Goal: Transaction & Acquisition: Download file/media

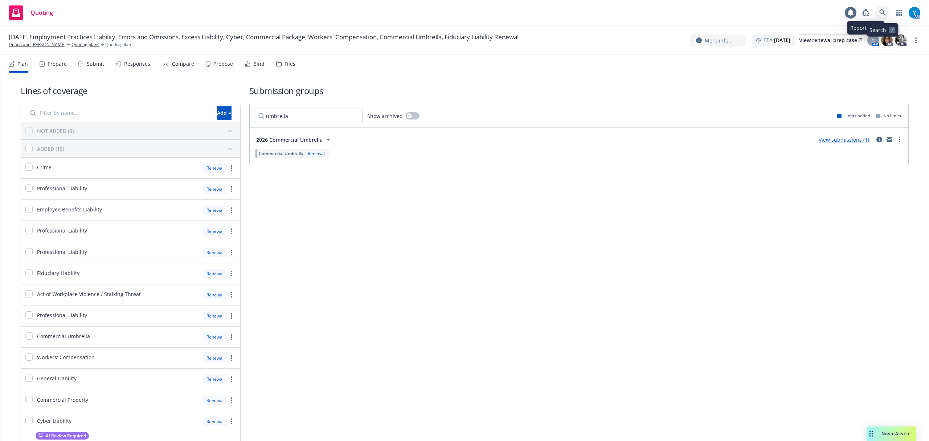
click at [882, 12] on icon at bounding box center [882, 12] width 7 height 7
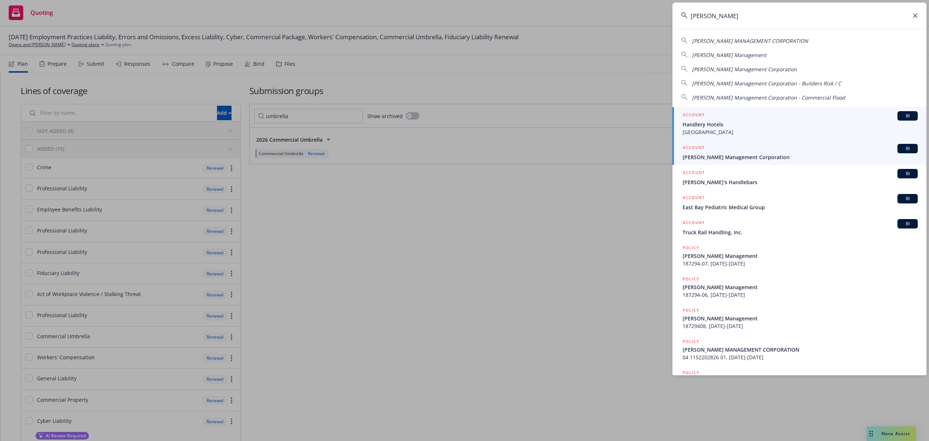
type input "[PERSON_NAME]"
click at [728, 158] on span "[PERSON_NAME] Management Corporation" at bounding box center [800, 157] width 235 height 8
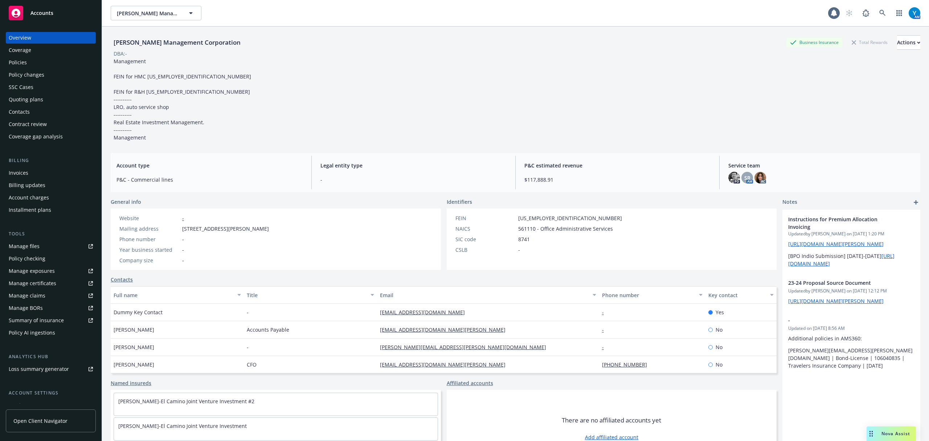
click at [30, 246] on div "Manage files" at bounding box center [24, 246] width 31 height 12
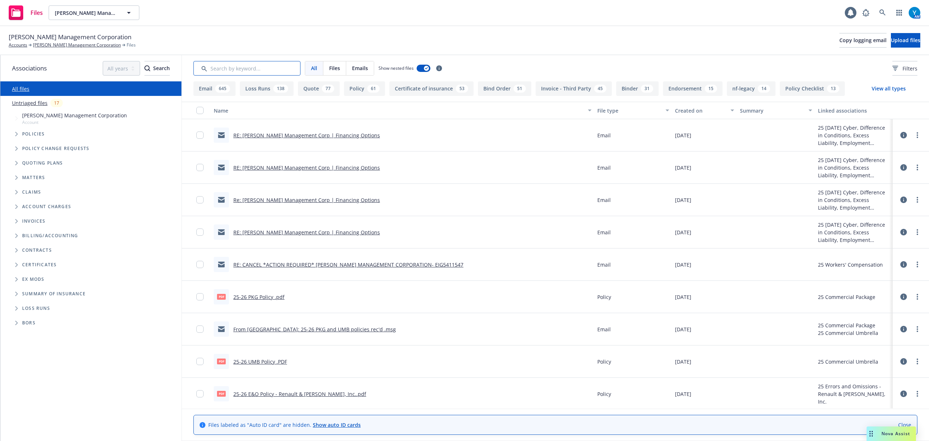
click at [232, 73] on input "Search by keyword..." at bounding box center [246, 68] width 107 height 15
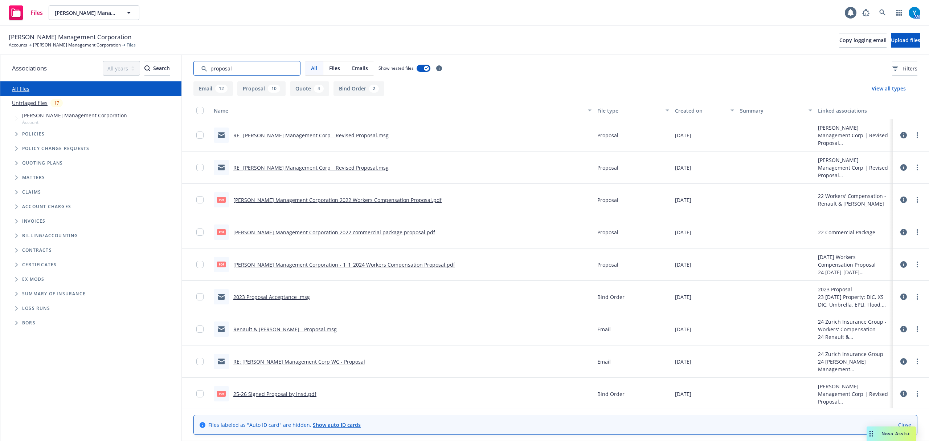
type input "proposal"
click at [682, 112] on div "Created on" at bounding box center [700, 111] width 51 height 8
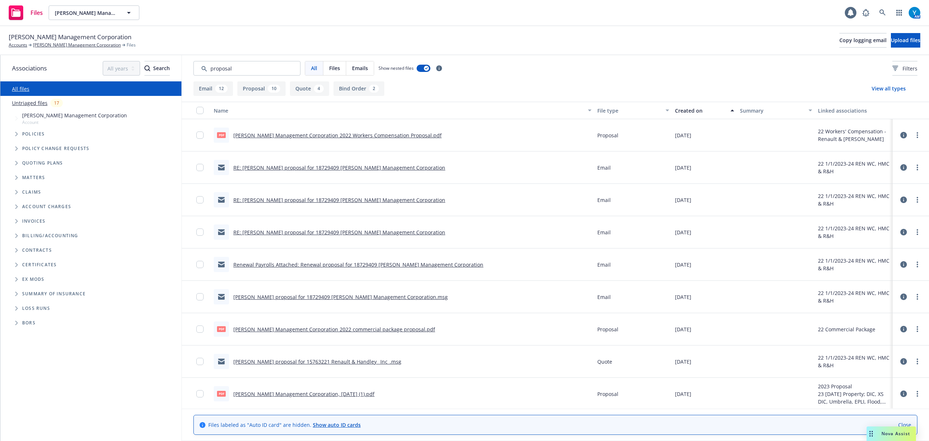
click at [686, 111] on div "Created on" at bounding box center [700, 111] width 51 height 8
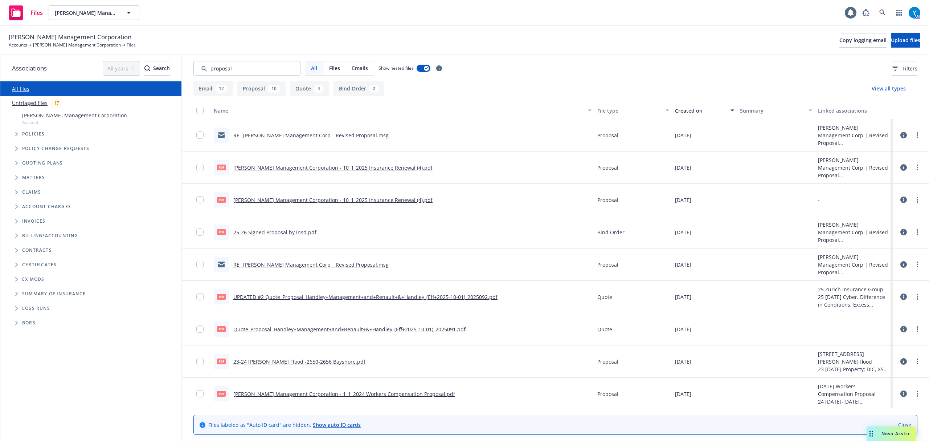
click at [336, 133] on link "RE_ Handley Management Corp _ Revised Proposal.msg" at bounding box center [310, 135] width 155 height 7
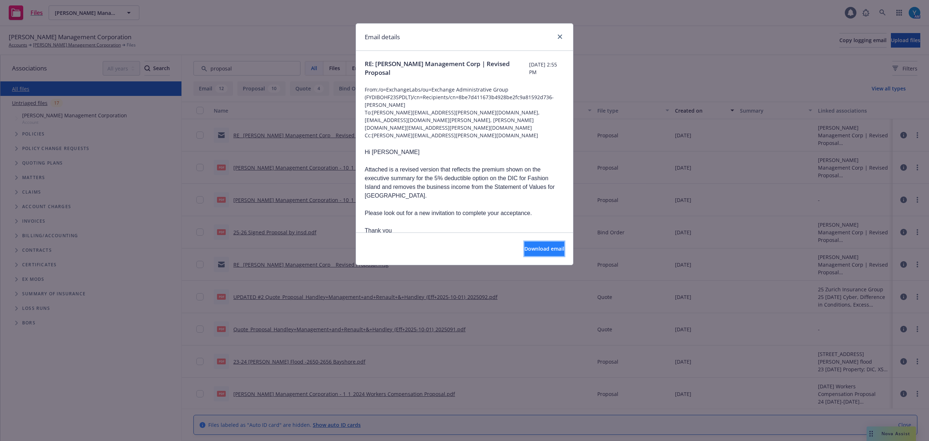
click at [524, 246] on span "Download email" at bounding box center [544, 248] width 40 height 7
click at [559, 35] on icon "close" at bounding box center [560, 36] width 4 height 4
